Goal: Use online tool/utility: Utilize a website feature to perform a specific function

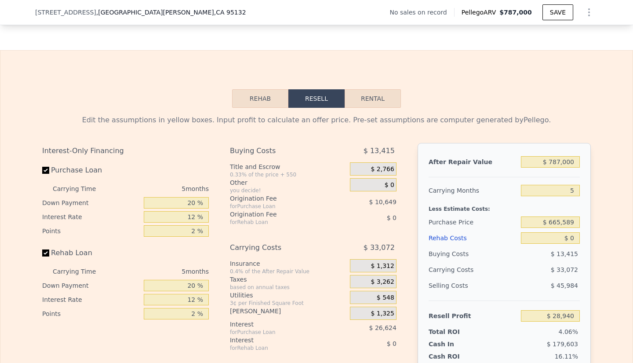
scroll to position [1177, 0]
click at [364, 108] on button "Rental" at bounding box center [373, 99] width 56 height 18
select select "30"
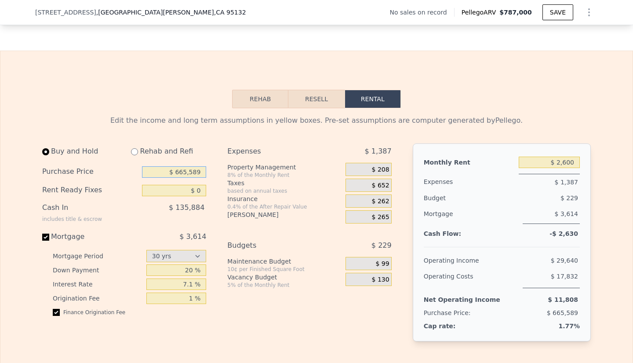
drag, startPoint x: 198, startPoint y: 185, endPoint x: 169, endPoint y: 185, distance: 28.6
click at [169, 178] on input "$ 665,589" at bounding box center [174, 171] width 64 height 11
type input "$ 680,000"
click at [213, 187] on div "Buy and Hold Rehab and Refi Purchase Price $ 680,000 Rent Ready Fixes $ 0 Cash …" at bounding box center [220, 249] width 357 height 212
click at [347, 208] on div "$ 262" at bounding box center [369, 200] width 46 height 13
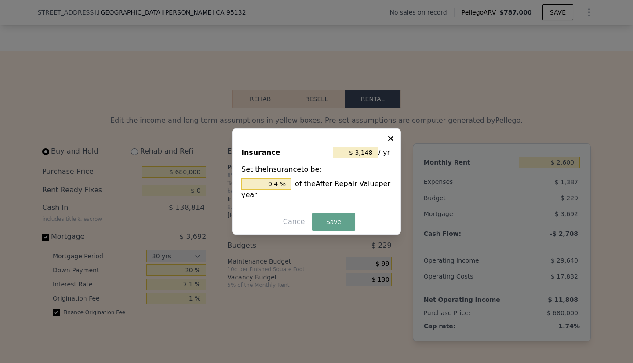
click at [392, 137] on icon at bounding box center [390, 138] width 5 height 5
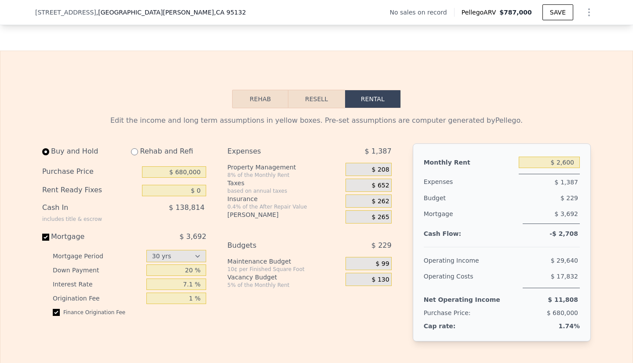
click at [380, 174] on span "$ 208" at bounding box center [381, 170] width 18 height 8
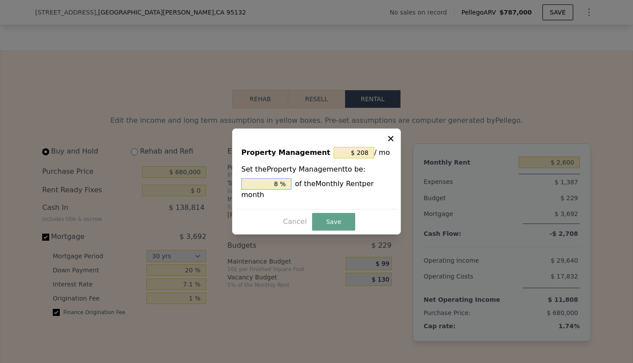
click at [275, 187] on input "8 %" at bounding box center [266, 183] width 50 height 11
click at [329, 214] on button "Save" at bounding box center [333, 222] width 43 height 18
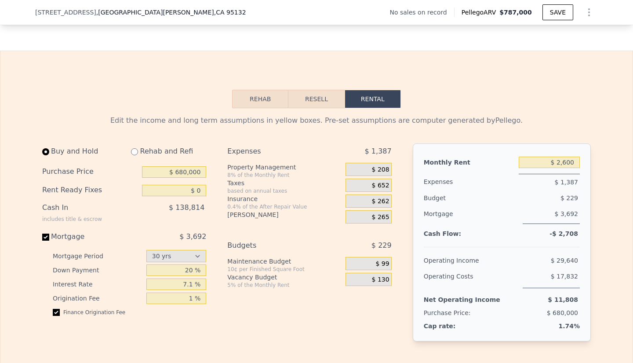
click at [369, 176] on div "$ 208" at bounding box center [369, 169] width 46 height 13
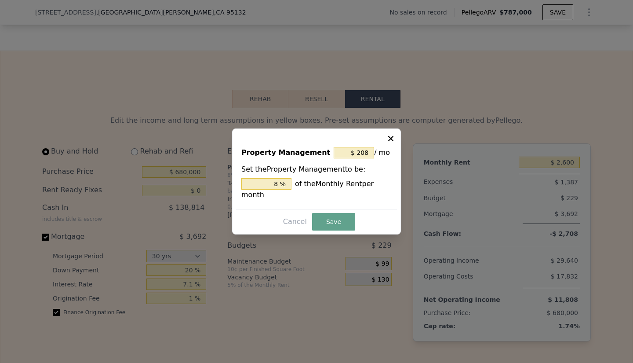
click at [369, 179] on div "Set the Property Management to be: 8 % of the Monthly Rent per month" at bounding box center [316, 182] width 150 height 36
click at [362, 158] on input "$ 208" at bounding box center [354, 152] width 40 height 11
type input "$ 0"
type input "0 %"
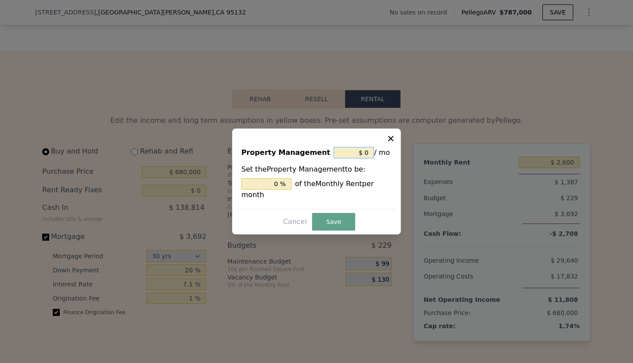
type input "$ 0"
click at [325, 216] on button "Save" at bounding box center [333, 222] width 43 height 18
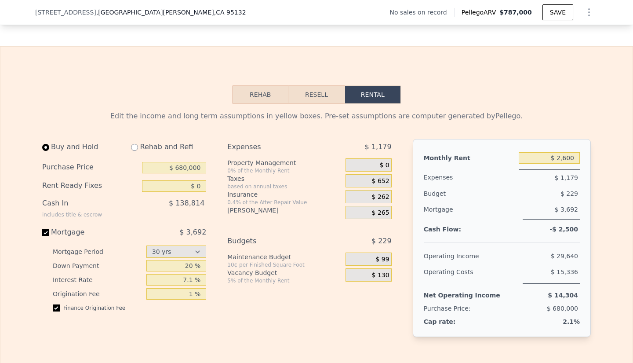
scroll to position [1184, 0]
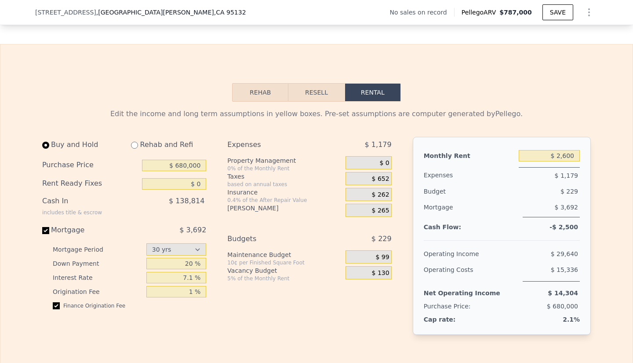
click at [362, 185] on div "$ 652" at bounding box center [369, 178] width 46 height 13
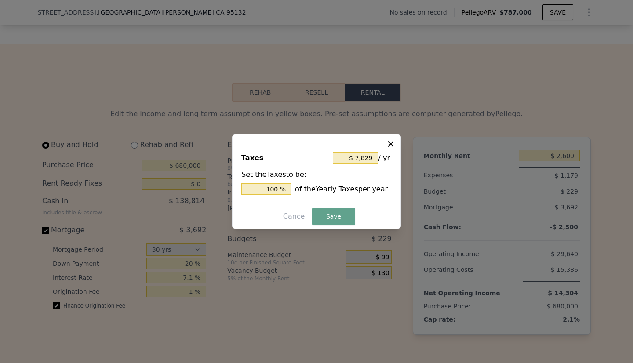
click at [335, 217] on button "Save" at bounding box center [333, 217] width 43 height 18
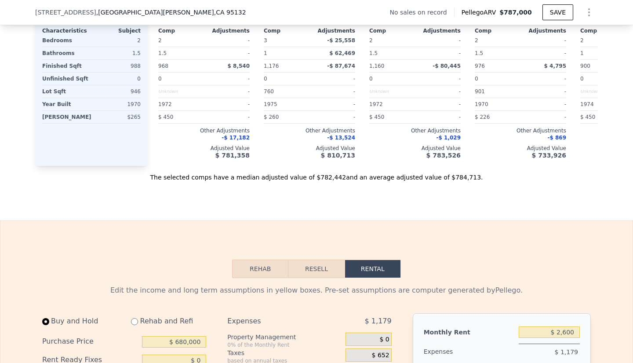
scroll to position [972, 0]
